Goal: Task Accomplishment & Management: Manage account settings

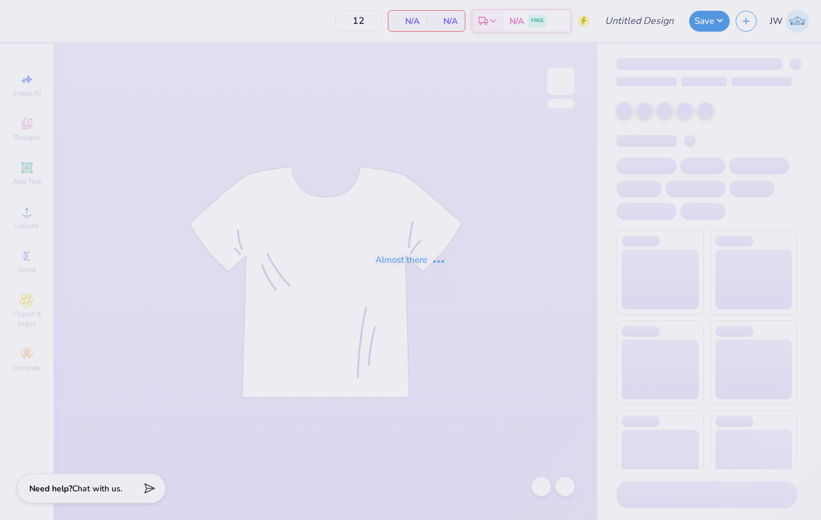
type input "Theatre Arts Design Demo"
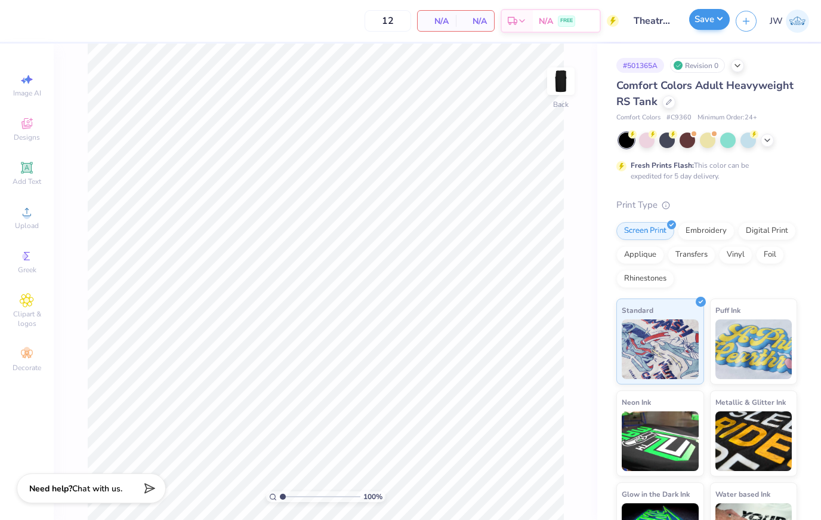
click at [715, 23] on button "Save" at bounding box center [709, 19] width 41 height 21
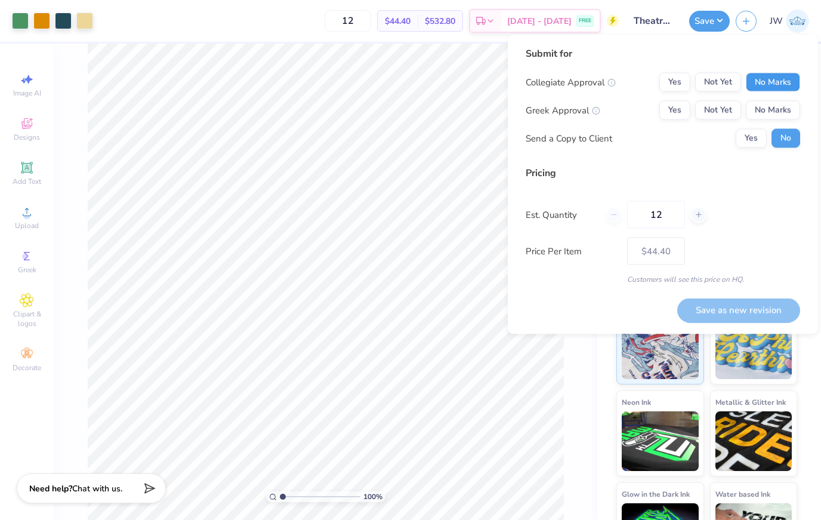
click at [766, 77] on button "No Marks" at bounding box center [773, 82] width 54 height 19
click at [766, 115] on button "No Marks" at bounding box center [773, 110] width 54 height 19
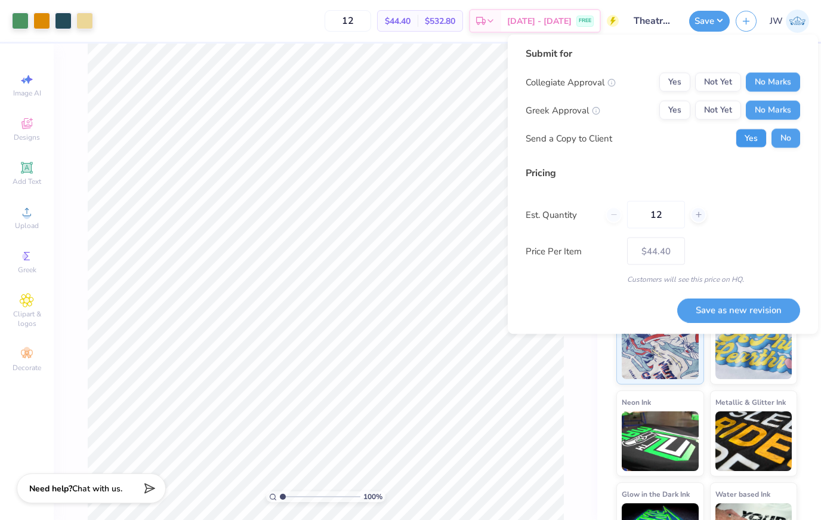
click at [752, 141] on button "Yes" at bounding box center [751, 138] width 31 height 19
click at [718, 310] on button "Save as new revision" at bounding box center [738, 310] width 123 height 24
type input "$44.40"
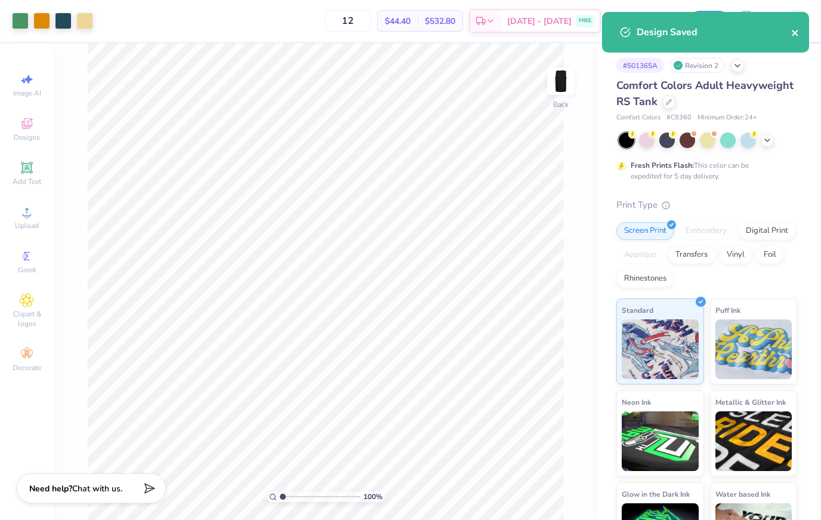
click at [794, 33] on icon "close" at bounding box center [795, 33] width 6 height 6
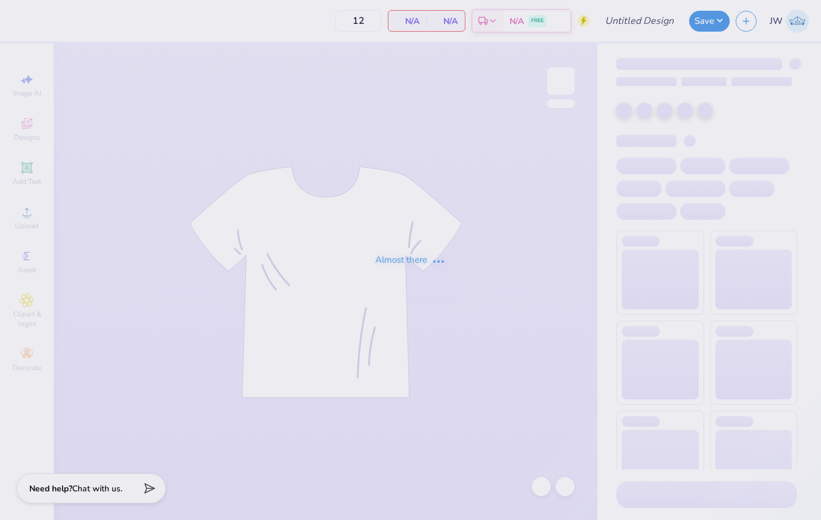
type input "Theatre Arts Design Demo"
